Goal: Information Seeking & Learning: Learn about a topic

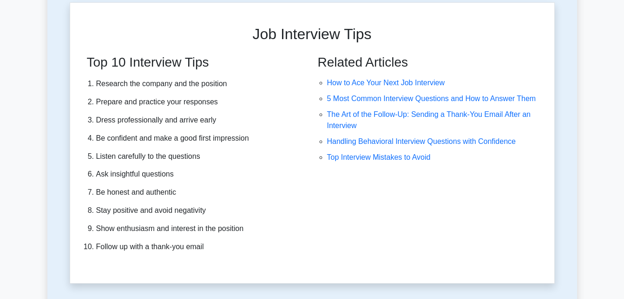
scroll to position [2459, 0]
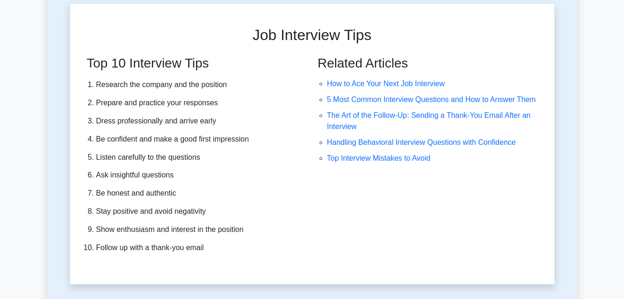
drag, startPoint x: 596, startPoint y: 110, endPoint x: 419, endPoint y: 170, distance: 186.6
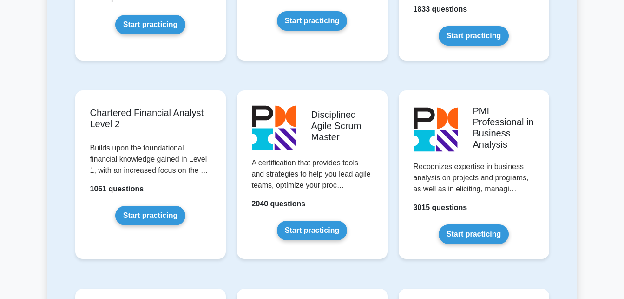
scroll to position [1297, 0]
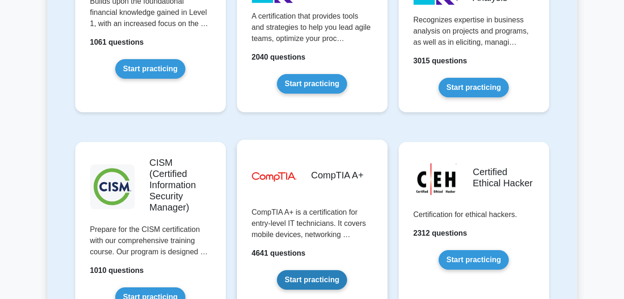
click at [280, 270] on link "Start practicing" at bounding box center [312, 280] width 70 height 20
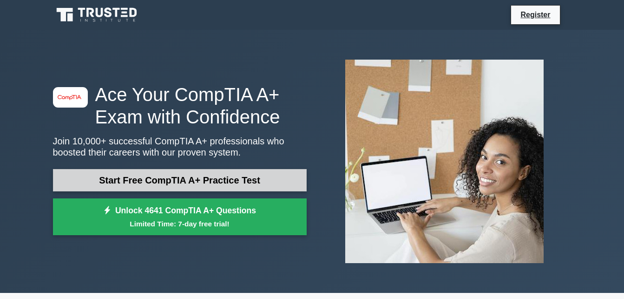
click at [198, 179] on link "Start Free CompTIA A+ Practice Test" at bounding box center [180, 180] width 254 height 22
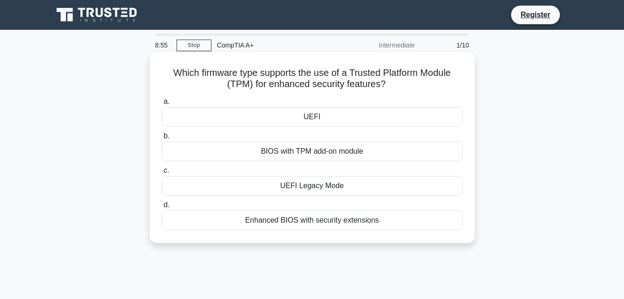
click at [299, 187] on div "UEFI Legacy Mode" at bounding box center [312, 186] width 301 height 20
click at [162, 173] on input "c. UEFI Legacy Mode" at bounding box center [162, 170] width 0 height 6
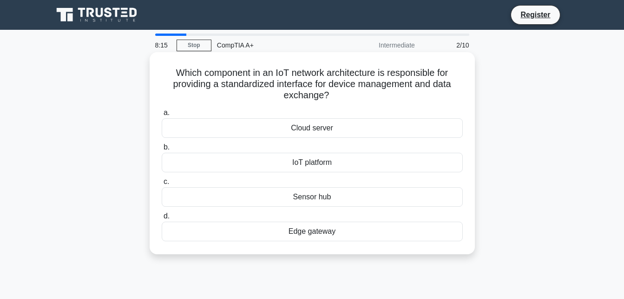
click at [286, 199] on div "Sensor hub" at bounding box center [312, 197] width 301 height 20
click at [162, 185] on input "c. Sensor hub" at bounding box center [162, 182] width 0 height 6
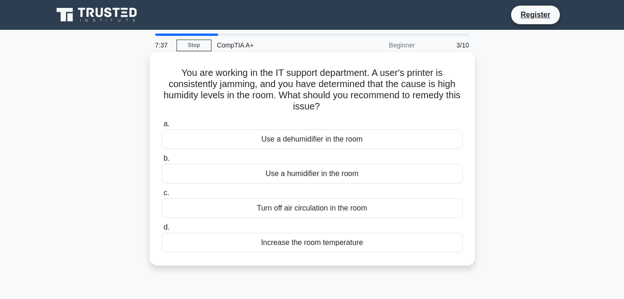
click at [318, 244] on div "Increase the room temperature" at bounding box center [312, 242] width 301 height 20
click at [162, 230] on input "d. Increase the room temperature" at bounding box center [162, 227] width 0 height 6
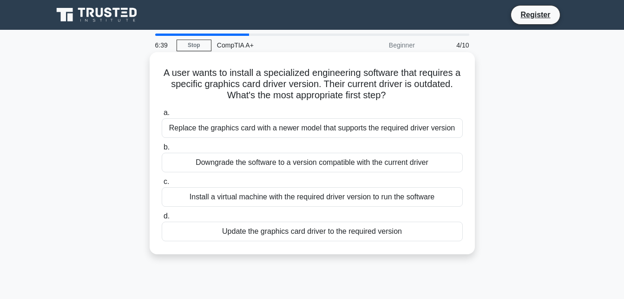
click at [294, 233] on div "Update the graphics card driver to the required version" at bounding box center [312, 231] width 301 height 20
click at [162, 219] on input "d. Update the graphics card driver to the required version" at bounding box center [162, 216] width 0 height 6
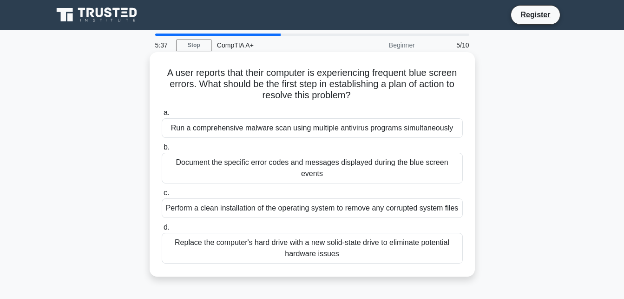
click at [290, 129] on div "Run a comprehensive malware scan using multiple antivirus programs simultaneous…" at bounding box center [312, 128] width 301 height 20
click at [162, 116] on input "a. Run a comprehensive malware scan using multiple antivirus programs simultane…" at bounding box center [162, 113] width 0 height 6
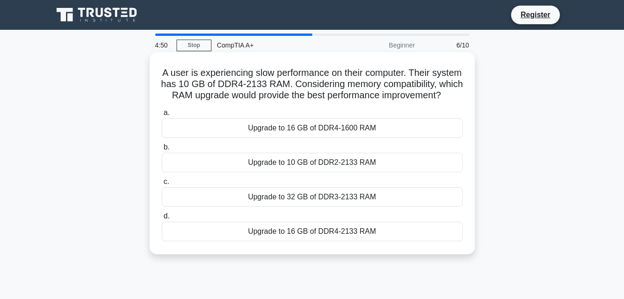
click at [237, 206] on div "Upgrade to 32 GB of DDR3-2133 RAM" at bounding box center [312, 197] width 301 height 20
click at [162, 185] on input "c. Upgrade to 32 GB of DDR3-2133 RAM" at bounding box center [162, 182] width 0 height 6
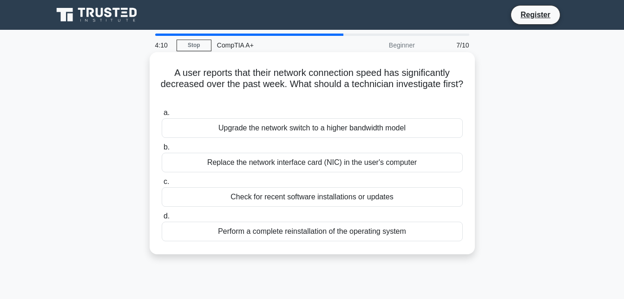
click at [213, 126] on div "Upgrade the network switch to a higher bandwidth model" at bounding box center [312, 128] width 301 height 20
click at [162, 116] on input "a. Upgrade the network switch to a higher bandwidth model" at bounding box center [162, 113] width 0 height 6
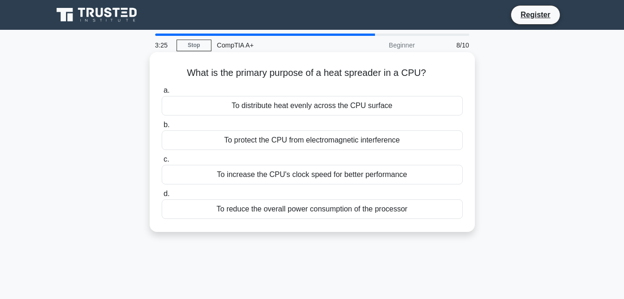
click at [228, 102] on div "To distribute heat evenly across the CPU surface" at bounding box center [312, 106] width 301 height 20
click at [162, 93] on input "a. To distribute heat evenly across the CPU surface" at bounding box center [162, 90] width 0 height 6
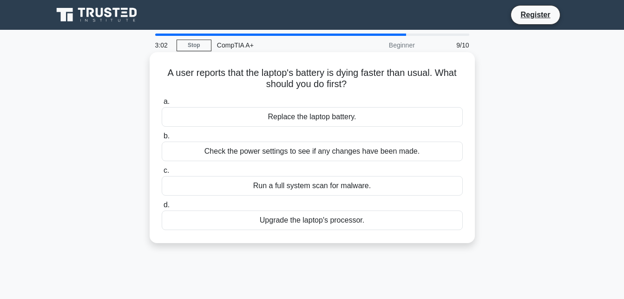
click at [258, 153] on div "Check the power settings to see if any changes have been made." at bounding box center [312, 151] width 301 height 20
click at [162, 139] on input "b. Check the power settings to see if any changes have been made." at bounding box center [162, 136] width 0 height 6
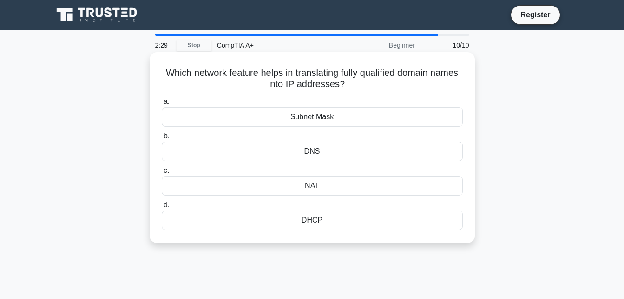
click at [223, 221] on div "DHCP" at bounding box center [312, 220] width 301 height 20
click at [162, 208] on input "d. DHCP" at bounding box center [162, 205] width 0 height 6
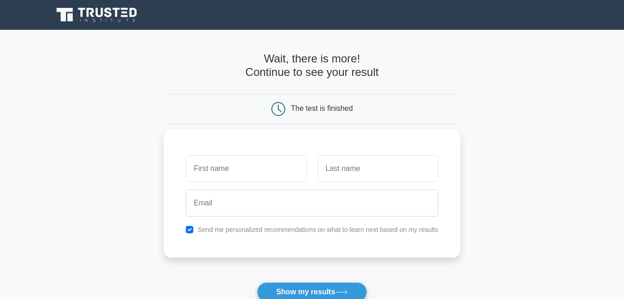
scroll to position [139, 0]
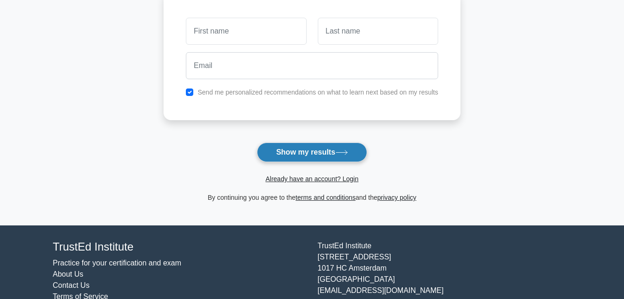
click at [322, 153] on button "Show my results" at bounding box center [312, 152] width 110 height 20
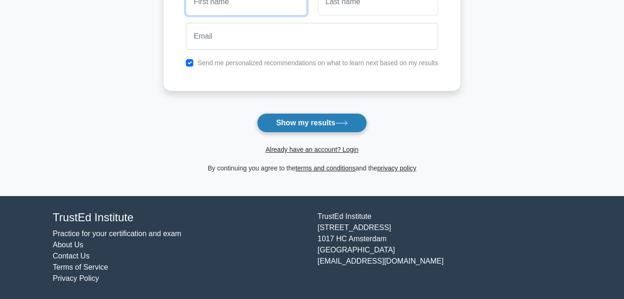
scroll to position [0, 0]
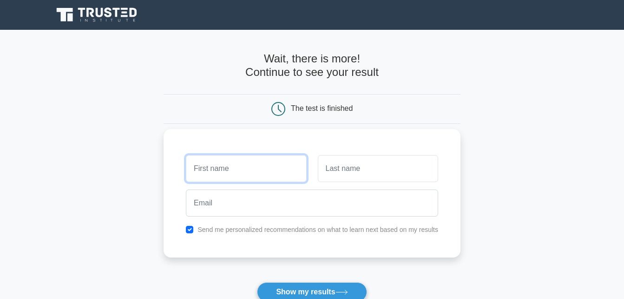
click at [250, 171] on input "text" at bounding box center [246, 168] width 120 height 27
type input "Ramsh"
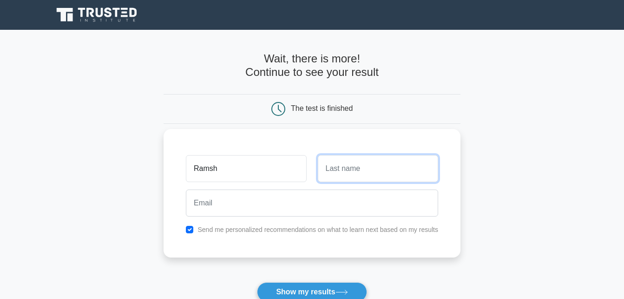
click at [393, 161] on input "text" at bounding box center [378, 168] width 120 height 27
type input "Epuma"
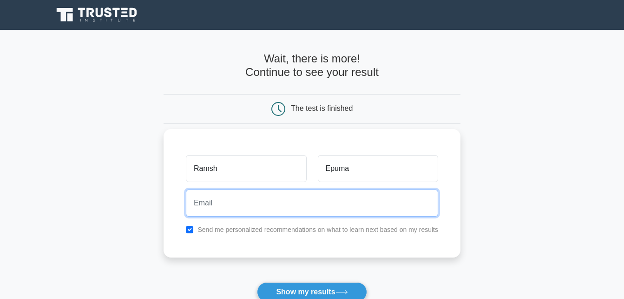
click at [283, 189] on input "email" at bounding box center [312, 202] width 252 height 27
type input "epumaramson@gmail.com"
click at [257, 282] on button "Show my results" at bounding box center [312, 292] width 110 height 20
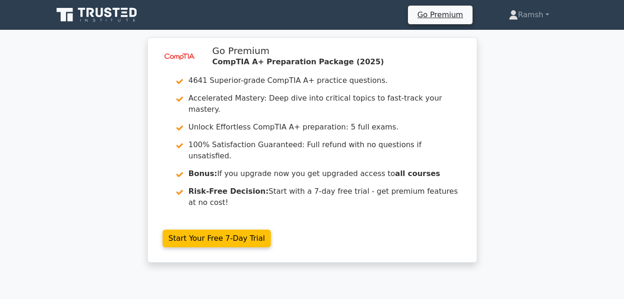
click at [493, 106] on div "image/svg+xml Go Premium CompTIA A+ Preparation Package (2025) 4641 Superior-gr…" at bounding box center [312, 155] width 624 height 236
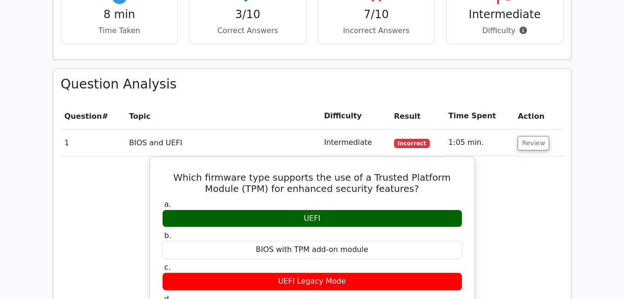
scroll to position [604, 0]
